Goal: Information Seeking & Learning: Learn about a topic

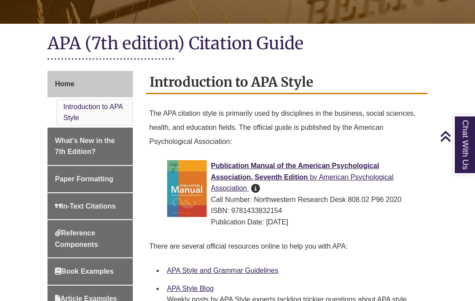
scroll to position [187, 0]
click at [256, 162] on span "Publication Manual of the American Psychological Association, Seventh Edition" at bounding box center [295, 171] width 169 height 19
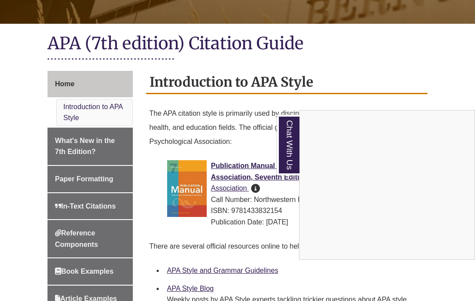
scroll to position [206, 0]
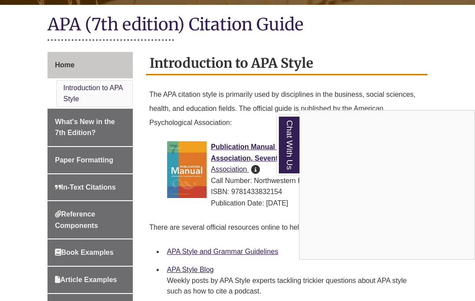
click at [92, 121] on div "Chat With Us" at bounding box center [237, 150] width 475 height 301
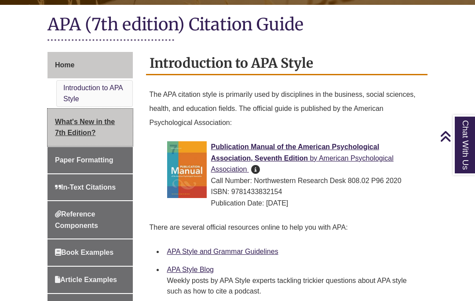
click at [104, 118] on span "What's New in the 7th Edition?" at bounding box center [85, 127] width 60 height 19
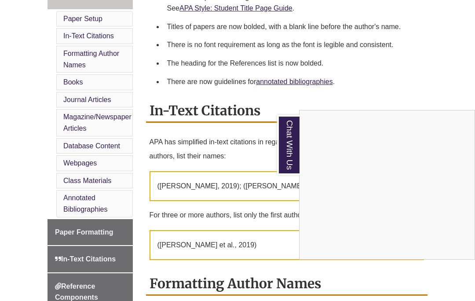
scroll to position [247, 0]
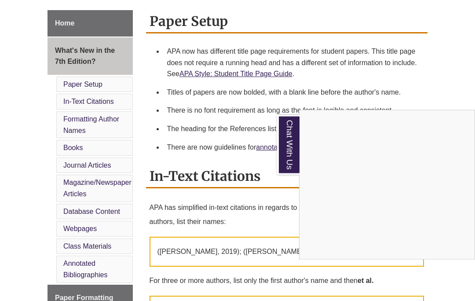
click at [94, 84] on div "Chat With Us" at bounding box center [237, 150] width 475 height 301
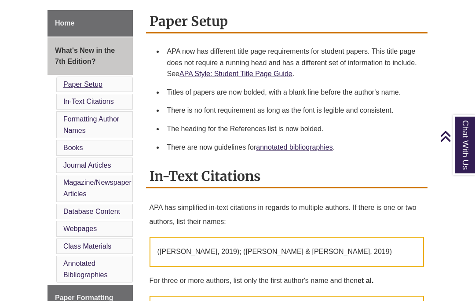
click at [95, 84] on link "Paper Setup" at bounding box center [82, 84] width 39 height 7
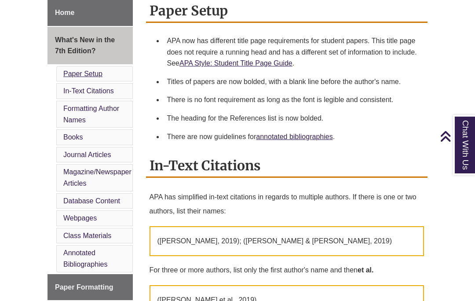
click at [94, 73] on link "Paper Setup" at bounding box center [82, 73] width 39 height 7
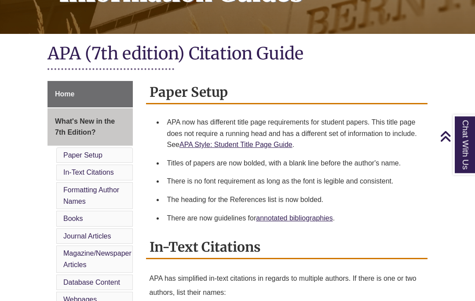
scroll to position [0, 0]
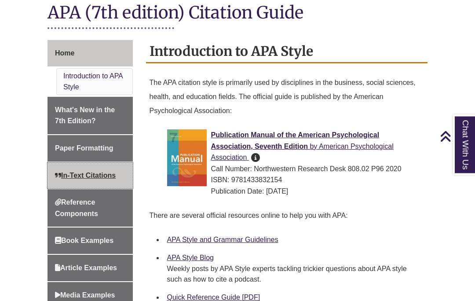
scroll to position [218, 0]
click at [94, 172] on span "In-Text Citations" at bounding box center [85, 175] width 61 height 7
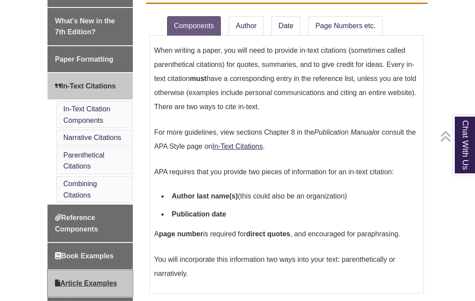
scroll to position [289, 0]
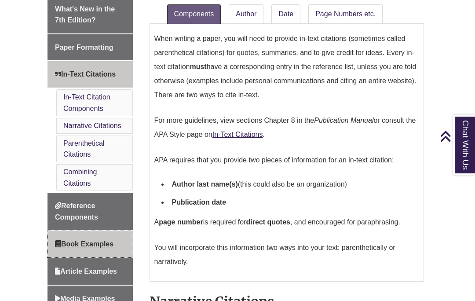
click at [90, 240] on span "Book Examples" at bounding box center [84, 243] width 59 height 7
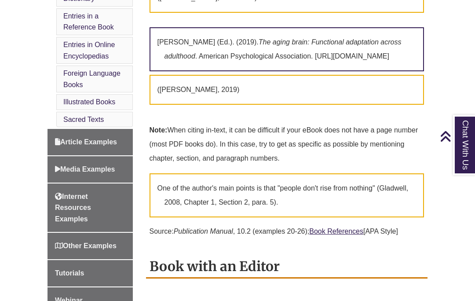
scroll to position [180, 0]
